Goal: Check status: Check status

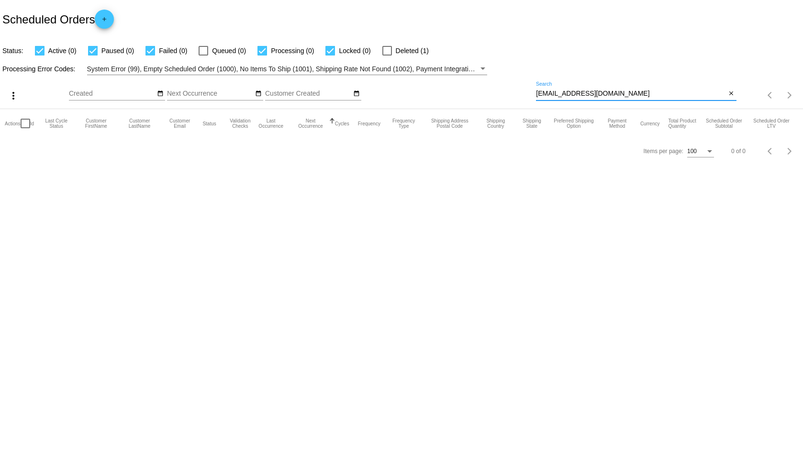
click at [621, 91] on input "[EMAIL_ADDRESS][DOMAIN_NAME]" at bounding box center [631, 94] width 190 height 8
drag, startPoint x: 634, startPoint y: 91, endPoint x: 517, endPoint y: 91, distance: 116.8
click at [517, 91] on div "more_vert Aug Jan Feb Mar [DATE]" at bounding box center [401, 92] width 803 height 34
paste input "[EMAIL_ADDRESS]"
type input "[EMAIL_ADDRESS][DOMAIN_NAME]"
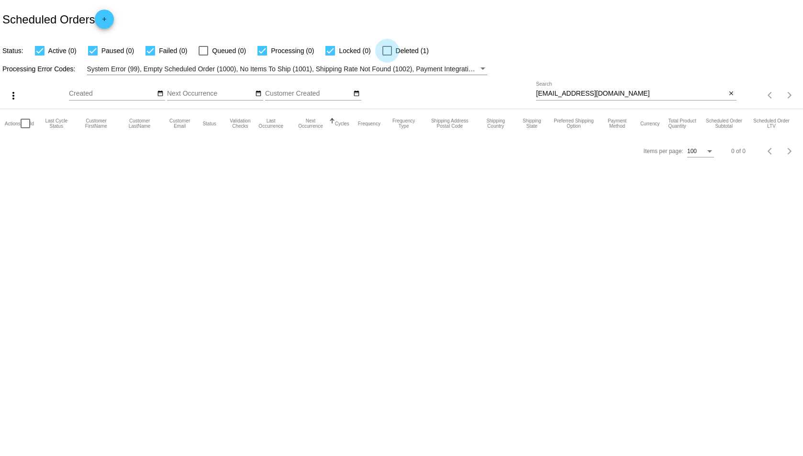
click at [384, 52] on div at bounding box center [388, 51] width 10 height 10
click at [387, 56] on input "Deleted (1)" at bounding box center [387, 56] width 0 height 0
checkbox input "true"
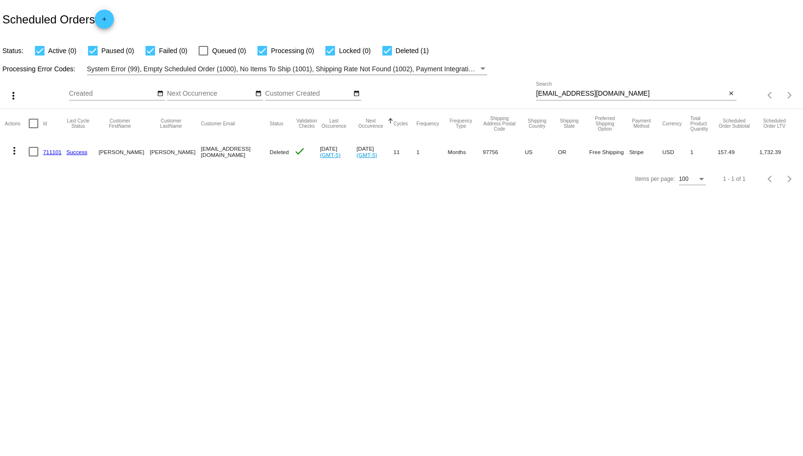
click at [52, 149] on link "711101" at bounding box center [52, 152] width 19 height 6
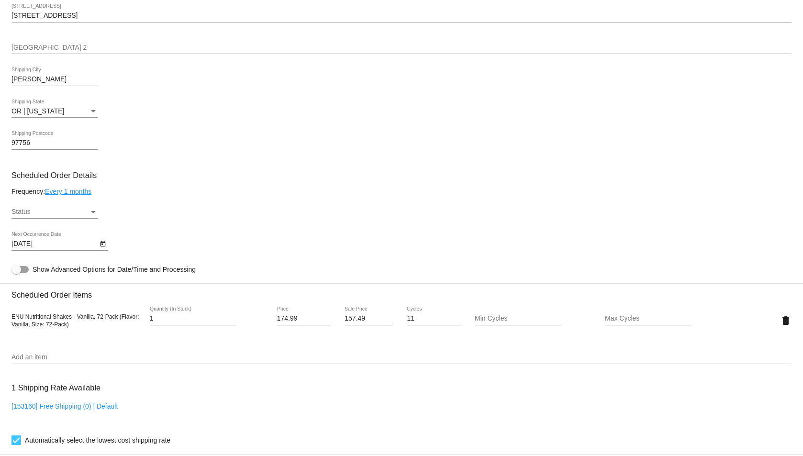
scroll to position [431, 0]
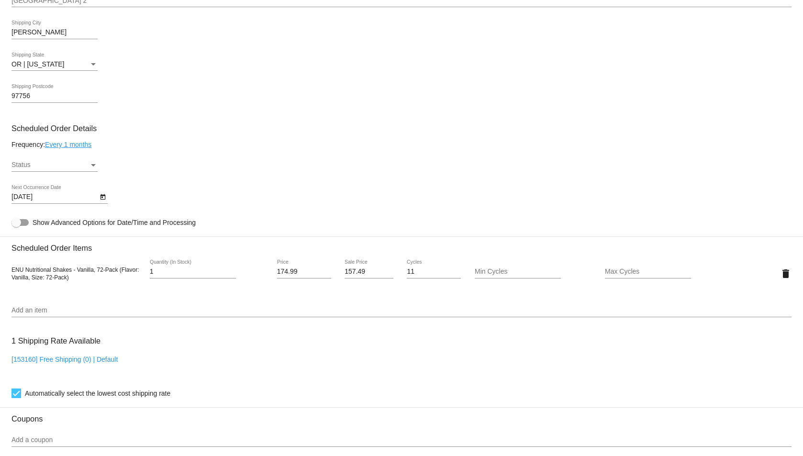
click at [94, 160] on div "Status Status" at bounding box center [54, 162] width 86 height 19
click at [57, 169] on span "Active" at bounding box center [54, 165] width 86 height 20
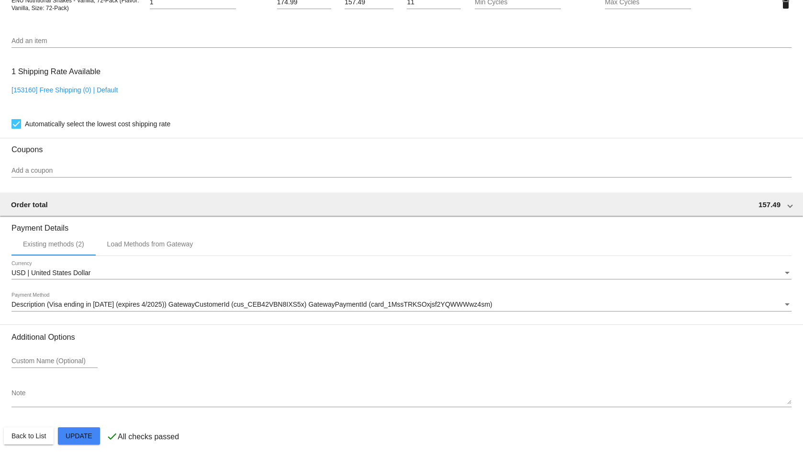
scroll to position [704, 0]
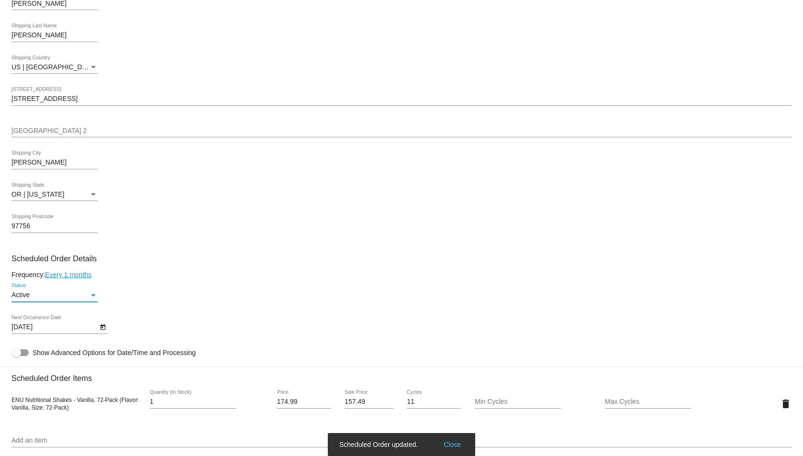
scroll to position [273, 0]
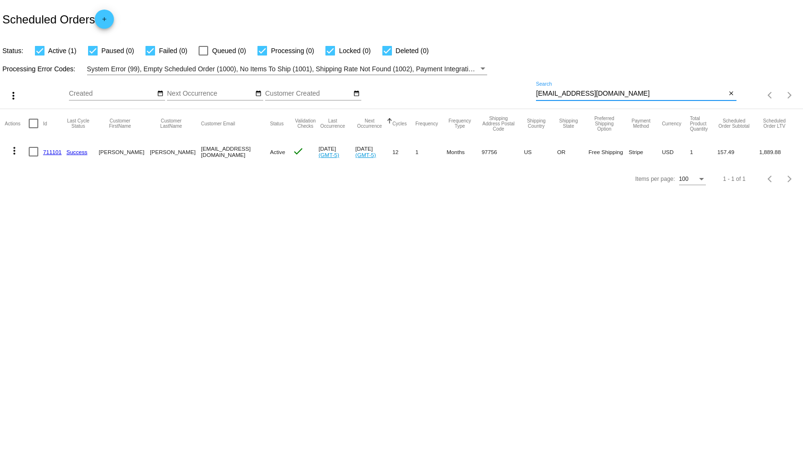
drag, startPoint x: 609, startPoint y: 88, endPoint x: 475, endPoint y: 82, distance: 133.7
click at [475, 82] on div "more_vert Aug Jan Feb Mar [DATE]" at bounding box center [401, 92] width 803 height 34
paste input "brian@goabc.biz"
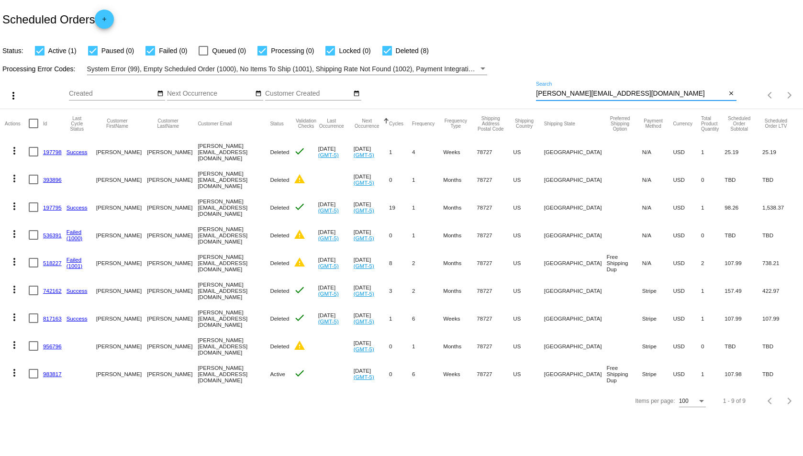
type input "brian@goabc.biz"
click at [53, 375] on link "983817" at bounding box center [52, 374] width 19 height 6
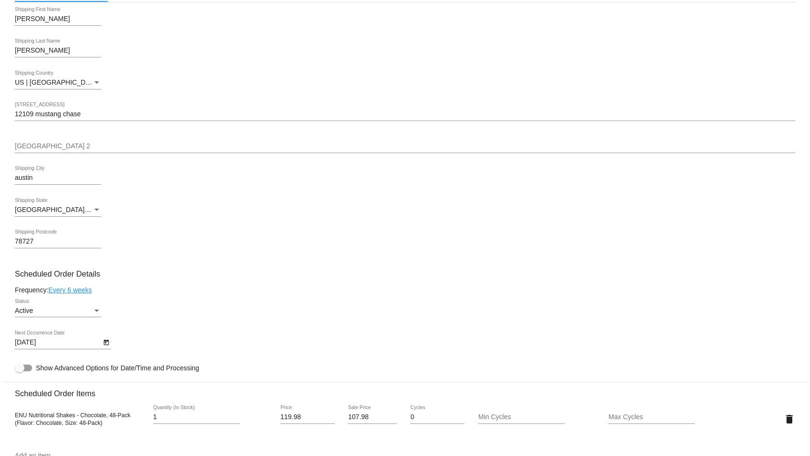
scroll to position [192, 0]
